Goal: Task Accomplishment & Management: Use online tool/utility

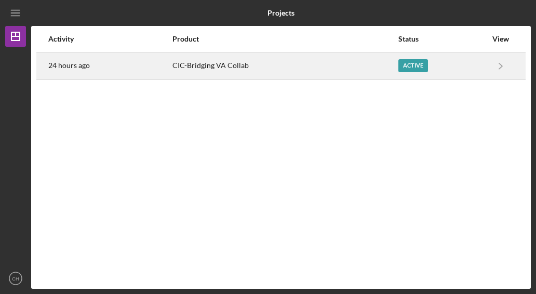
click at [349, 73] on div "CIC-Bridging VA Collab" at bounding box center [285, 66] width 225 height 26
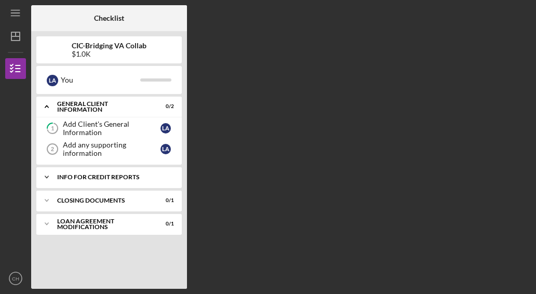
click at [89, 179] on div "Info for Credit Reports" at bounding box center [113, 177] width 112 height 6
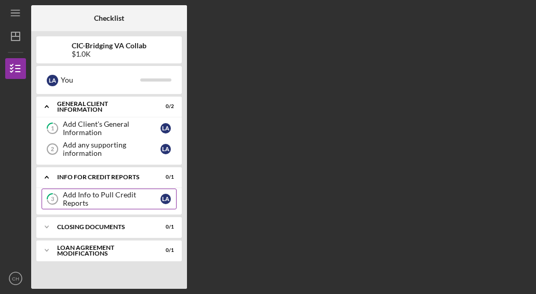
click at [87, 192] on link "3 Add Info to Pull Credit Reports L A" at bounding box center [109, 199] width 135 height 21
